Goal: Task Accomplishment & Management: Manage account settings

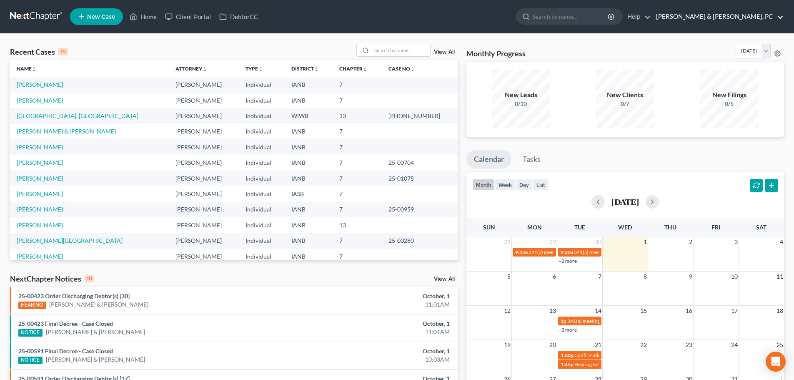
click at [750, 17] on link "[PERSON_NAME] & [PERSON_NAME], PC" at bounding box center [718, 16] width 132 height 15
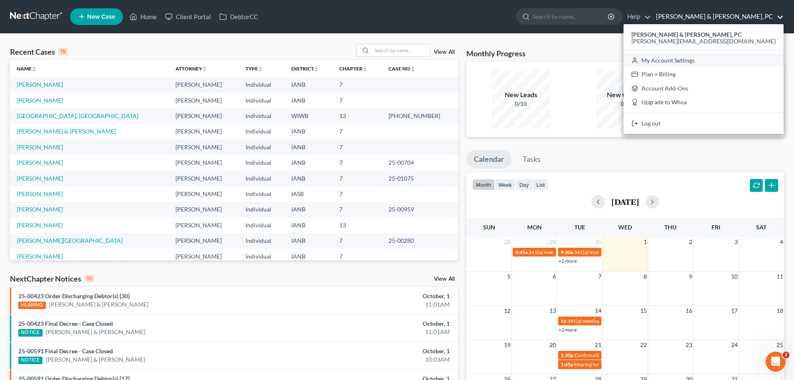
click at [726, 61] on link "My Account Settings" at bounding box center [704, 60] width 160 height 14
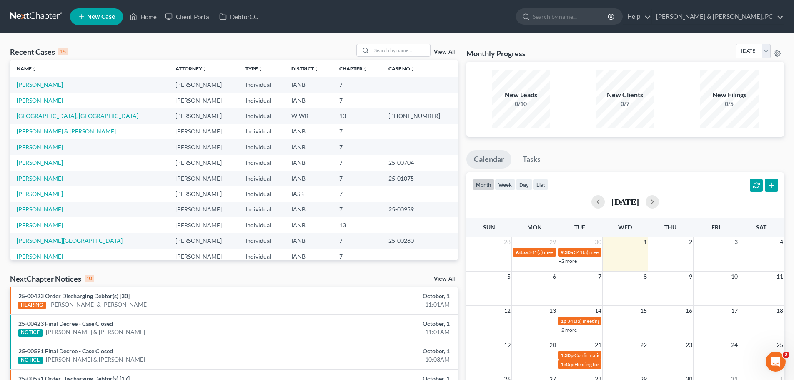
select select "23"
select select "16"
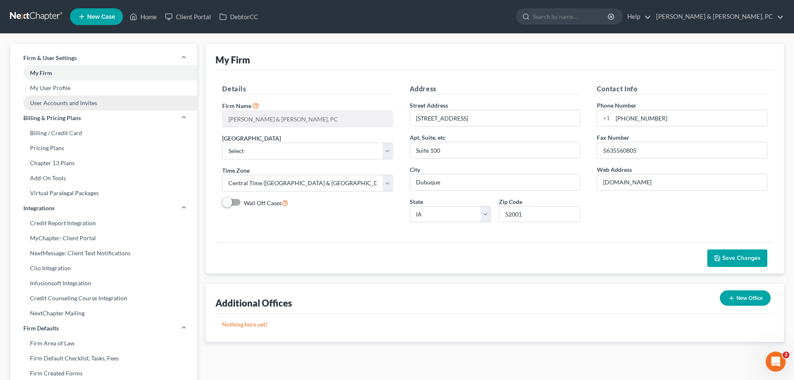
click at [47, 105] on link "User Accounts and Invites" at bounding box center [103, 102] width 187 height 15
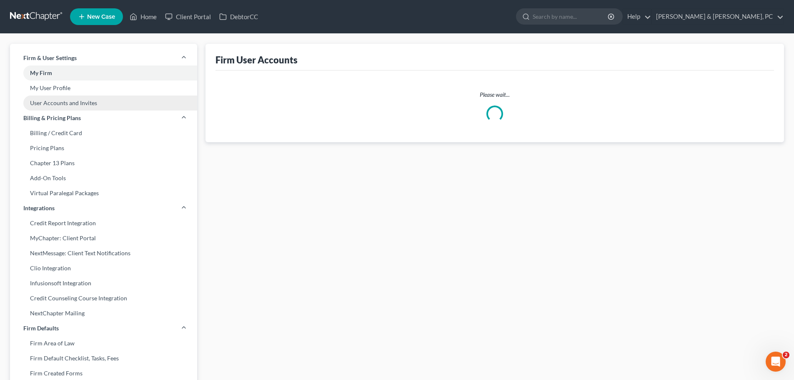
select select "2"
select select "0"
select select "1"
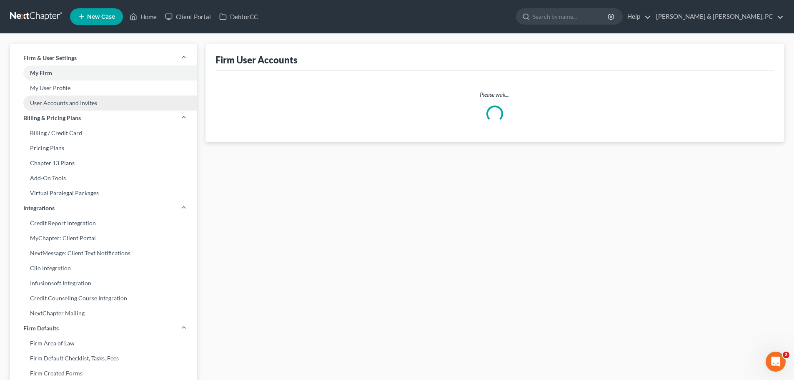
select select "1"
select select "2"
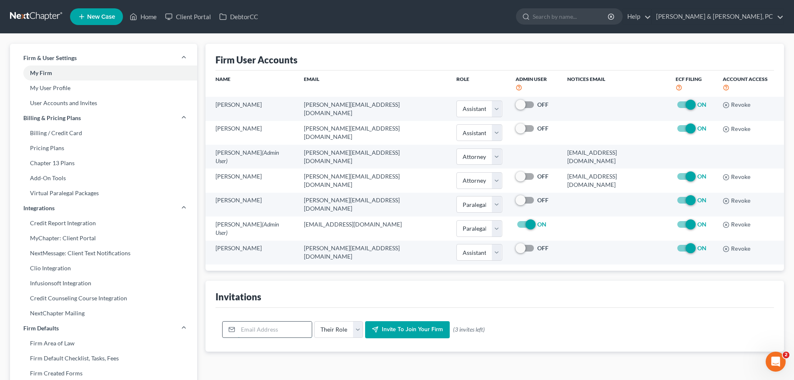
click at [257, 325] on input "email" at bounding box center [275, 329] width 74 height 16
type input "[PERSON_NAME][EMAIL_ADDRESS][DOMAIN_NAME]"
click at [280, 323] on input "[PERSON_NAME][EMAIL_ADDRESS][DOMAIN_NAME]" at bounding box center [275, 329] width 74 height 16
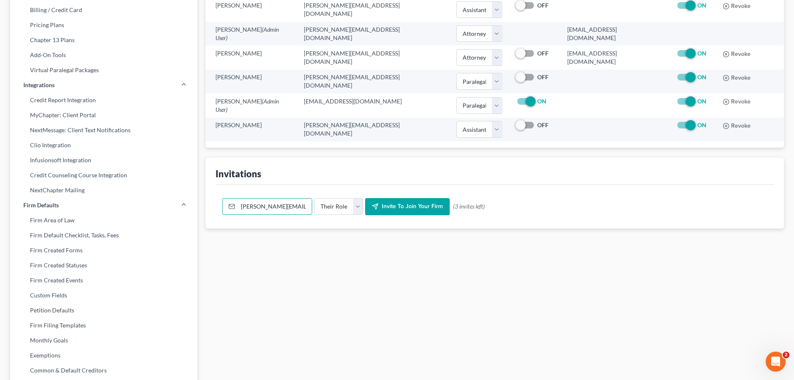
scroll to position [125, 0]
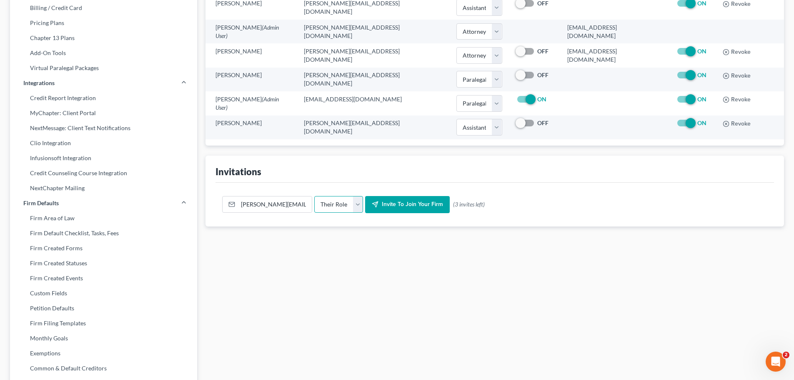
click at [358, 198] on select "Their Role Attorney Paralegal Assistant" at bounding box center [338, 204] width 49 height 17
select select "assistant"
click at [314, 196] on select "Their Role Attorney Paralegal Assistant" at bounding box center [338, 204] width 49 height 17
drag, startPoint x: 258, startPoint y: 197, endPoint x: 311, endPoint y: 194, distance: 52.6
click at [311, 196] on div "[PERSON_NAME][EMAIL_ADDRESS][DOMAIN_NAME]" at bounding box center [267, 204] width 90 height 17
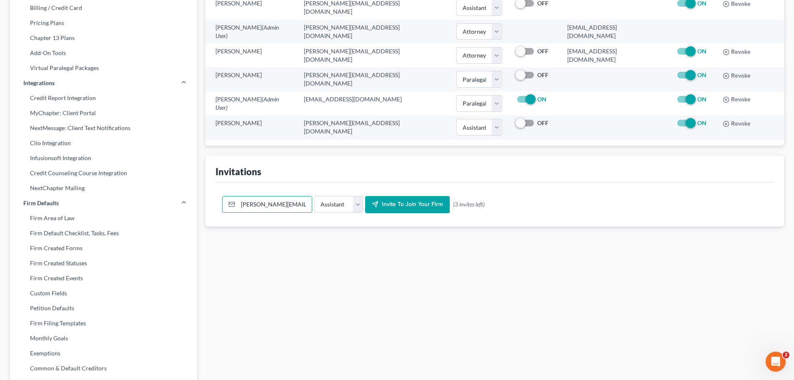
click at [371, 222] on div "Firm User Accounts Name Email Role Admin User Notices Email ECF Filing Account …" at bounding box center [494, 201] width 587 height 564
click at [408, 201] on button "Invite to join your firm" at bounding box center [407, 205] width 85 height 18
